Goal: Communication & Community: Answer question/provide support

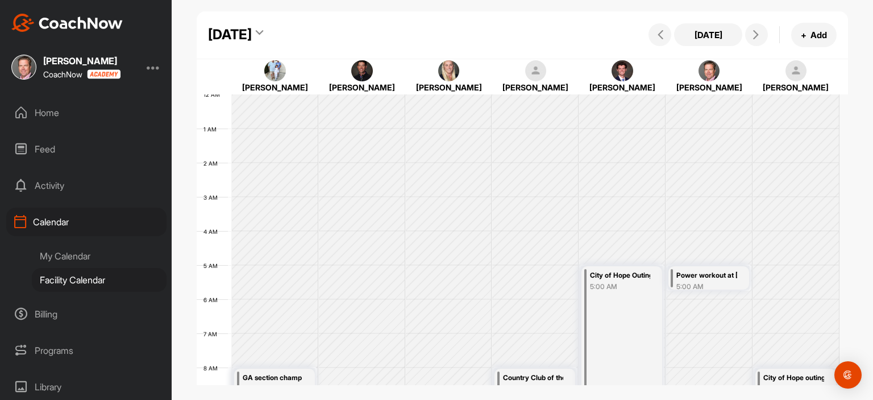
scroll to position [197, 0]
click at [71, 116] on div "Home" at bounding box center [86, 112] width 160 height 28
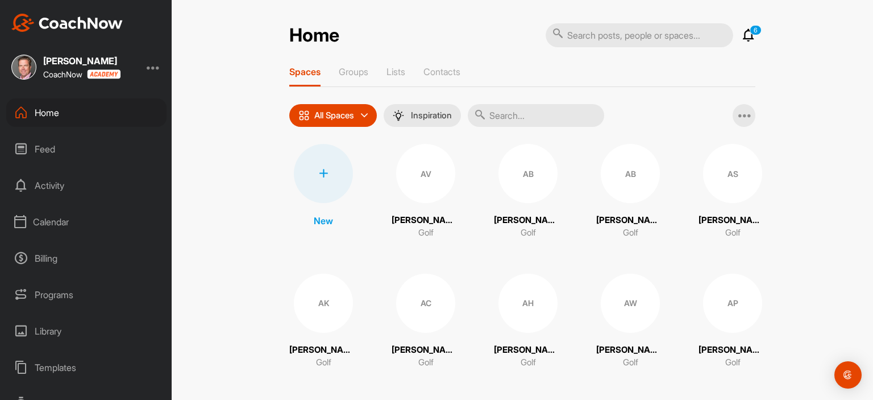
click at [350, 72] on p "Groups" at bounding box center [354, 71] width 30 height 11
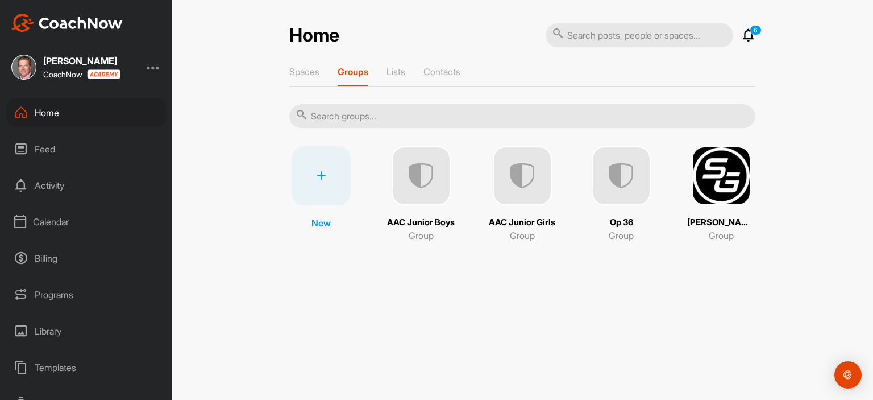
click at [626, 177] on img at bounding box center [621, 175] width 59 height 59
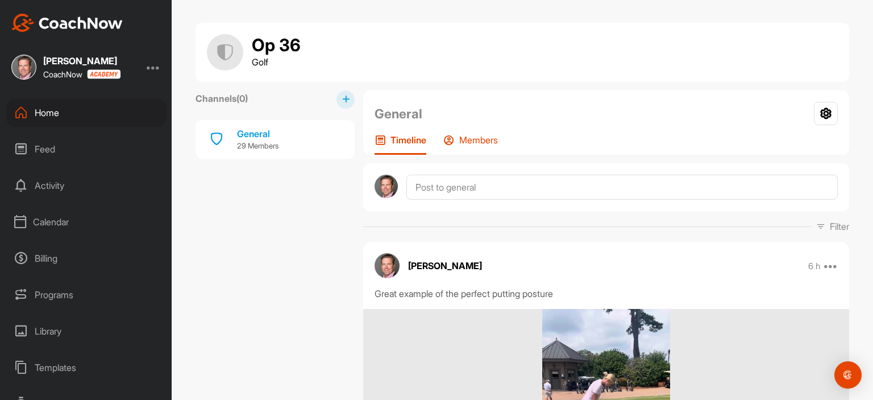
click at [444, 139] on icon at bounding box center [449, 139] width 11 height 11
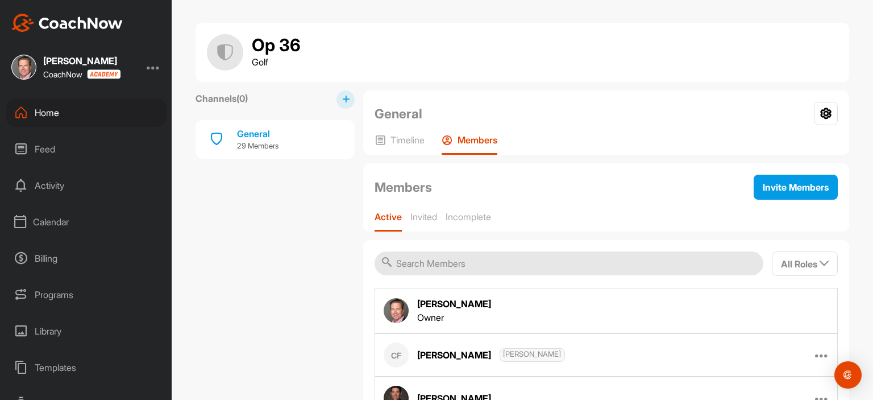
click at [473, 268] on input "text" at bounding box center [569, 263] width 389 height 24
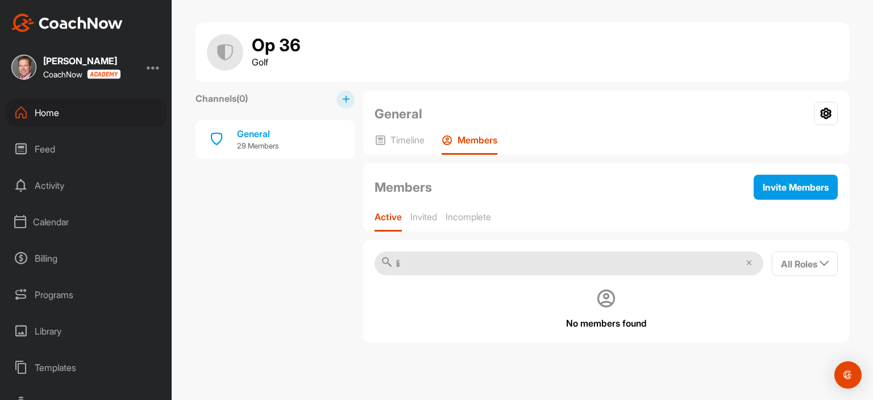
type input "l"
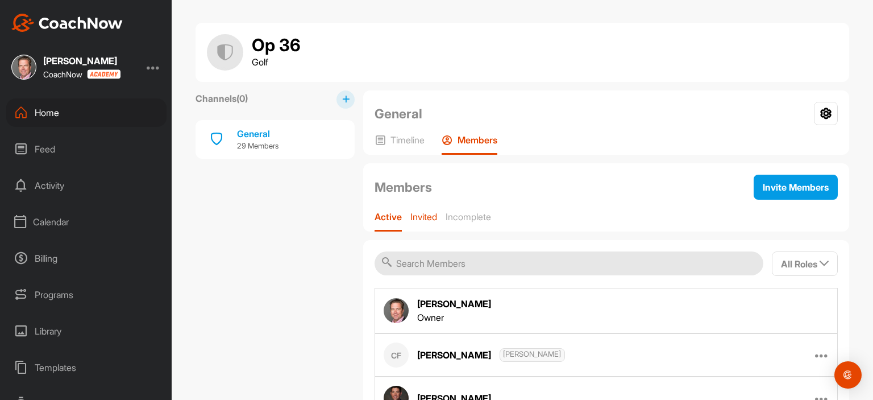
click at [422, 216] on p "Invited" at bounding box center [424, 216] width 27 height 11
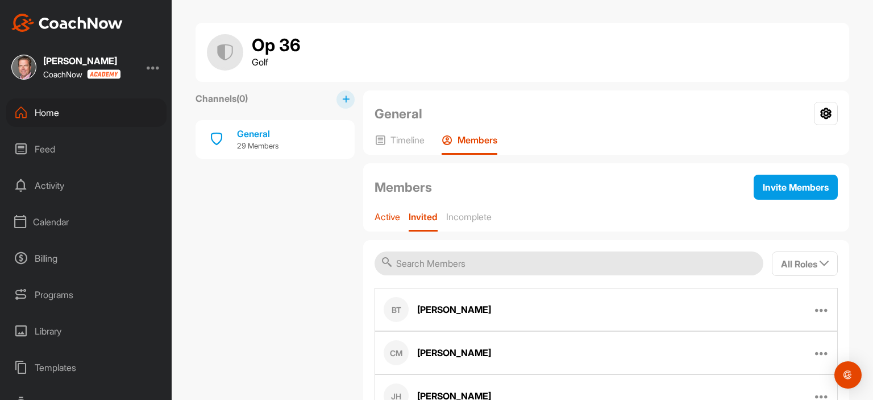
click at [382, 220] on p "Active" at bounding box center [388, 216] width 26 height 11
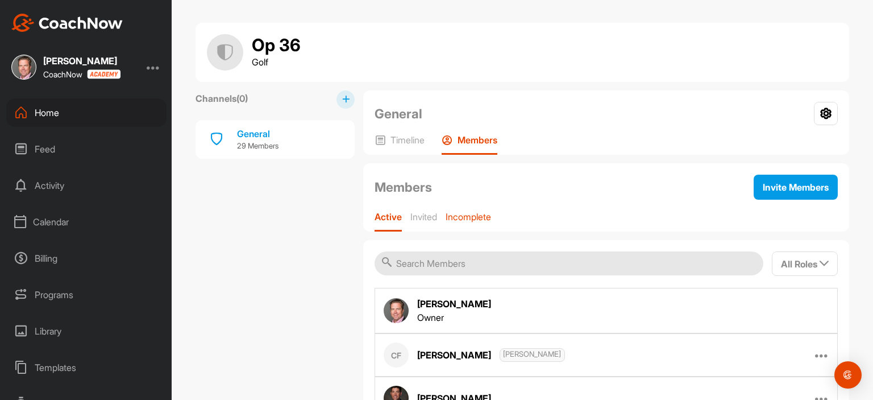
click at [463, 215] on p "Incomplete" at bounding box center [468, 216] width 45 height 11
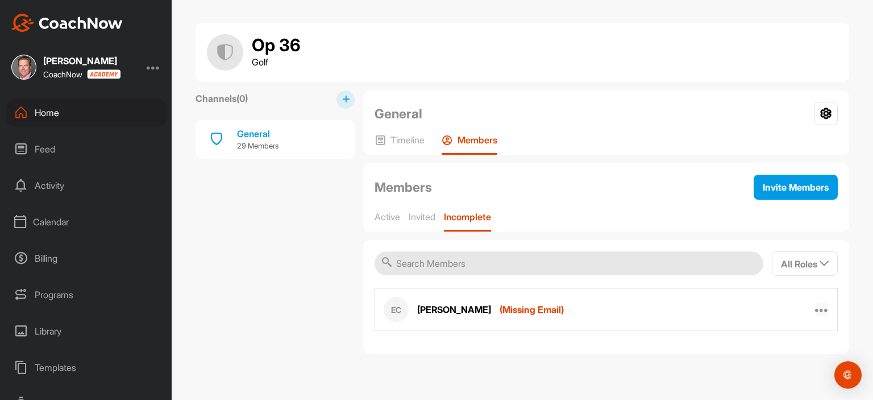
click at [821, 307] on icon at bounding box center [822, 310] width 14 height 14
click at [755, 302] on div "EC Eliza Clary ( Missing Email ) Edit Member Remove From Group" at bounding box center [606, 309] width 463 height 43
click at [423, 217] on p "Invited" at bounding box center [422, 216] width 27 height 11
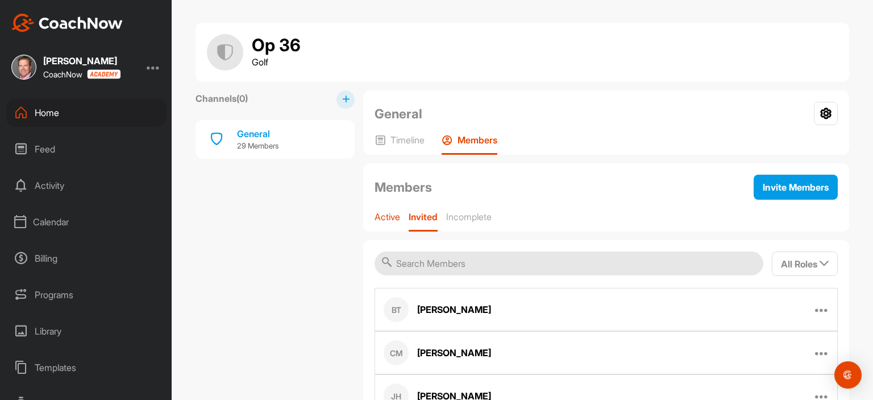
click at [391, 217] on p "Active" at bounding box center [388, 216] width 26 height 11
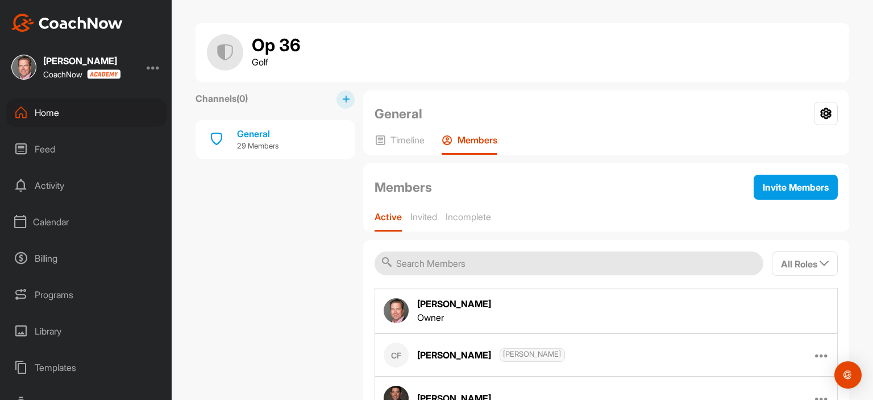
click at [63, 189] on div "Activity" at bounding box center [86, 185] width 160 height 28
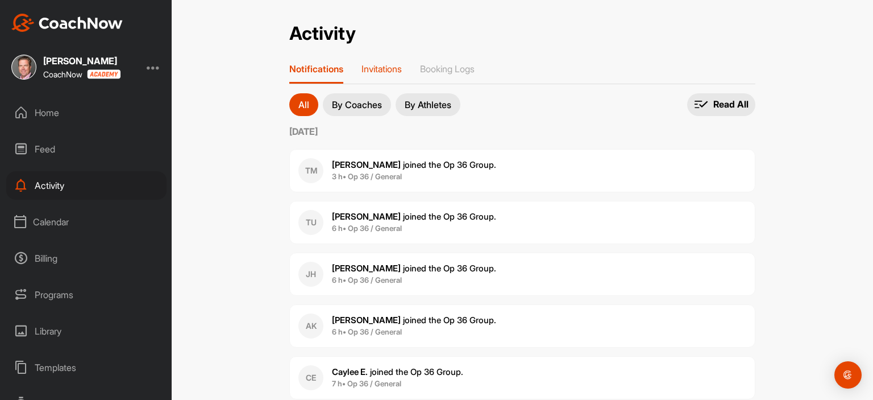
click at [394, 67] on p "Invitations" at bounding box center [382, 68] width 40 height 11
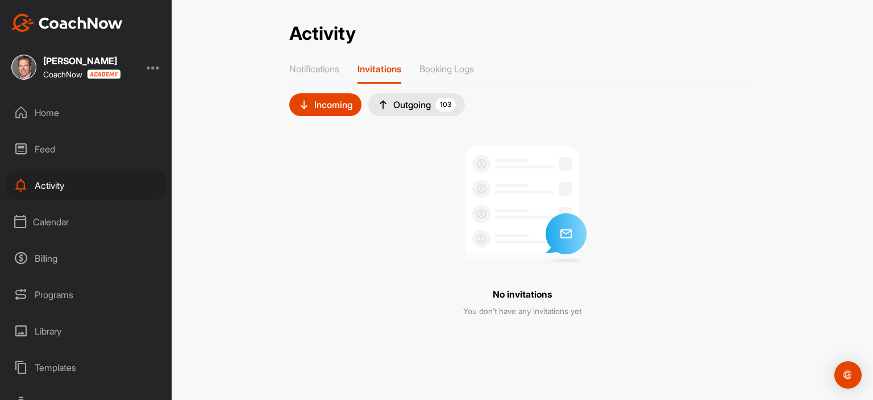
click at [412, 106] on div "Outgoing 103" at bounding box center [417, 105] width 78 height 14
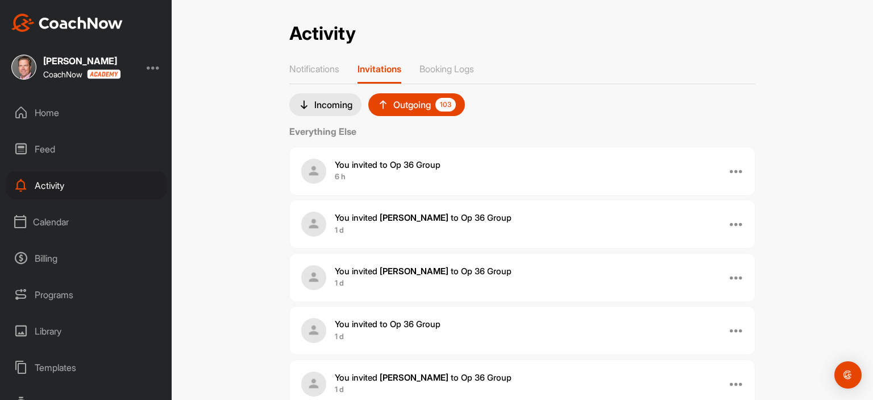
drag, startPoint x: 868, startPoint y: 127, endPoint x: 873, endPoint y: 422, distance: 295.2
click at [873, 399] on html "Shawn Koch CoachNow Home Feed Activity Calendar Billing Programs Library Templa…" at bounding box center [436, 200] width 873 height 400
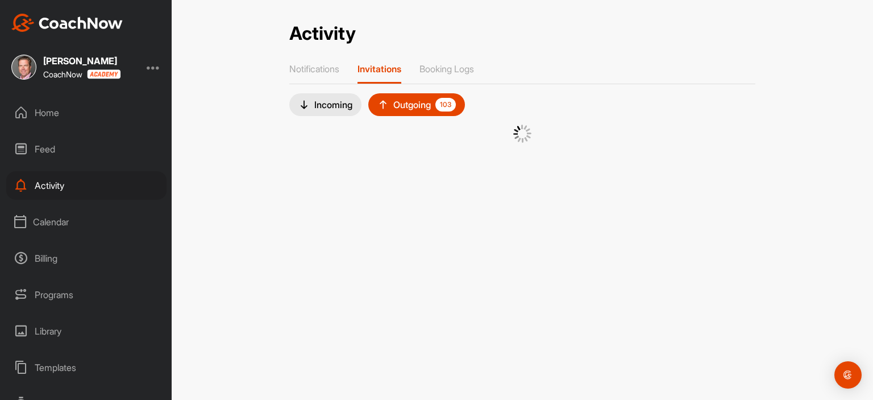
drag, startPoint x: 868, startPoint y: 55, endPoint x: 873, endPoint y: 368, distance: 313.4
click at [873, 368] on div "Activity Activity Notifications Invitations Booking Logs Incoming Outgoing 103" at bounding box center [523, 200] width 702 height 400
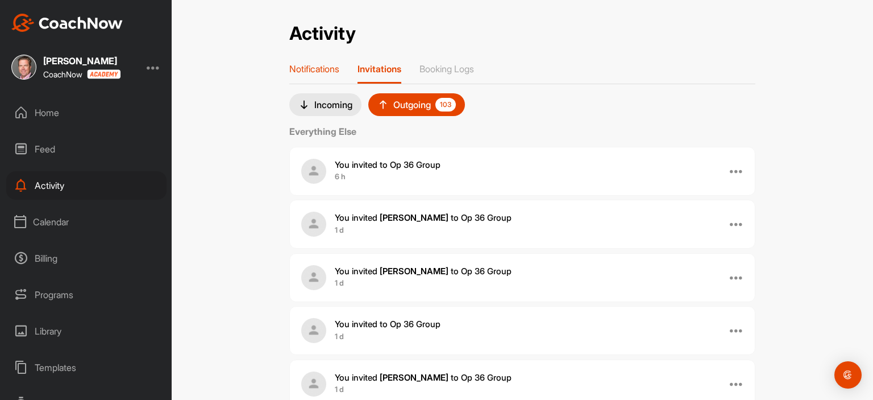
click at [304, 76] on div "Notifications" at bounding box center [314, 73] width 50 height 20
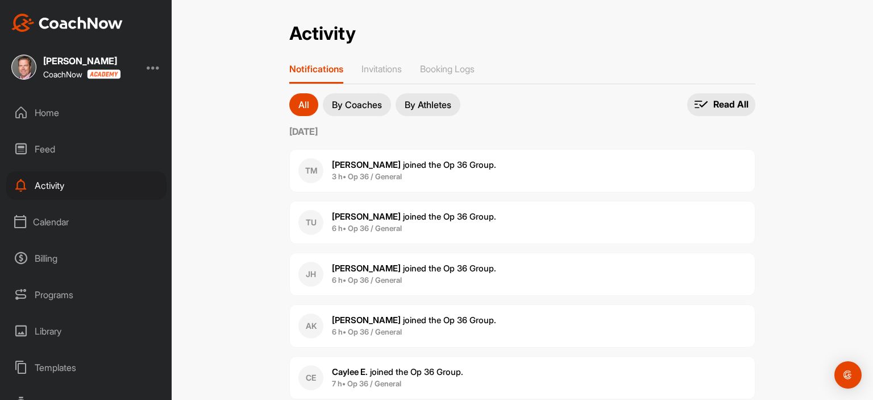
click at [436, 101] on p "By Athletes" at bounding box center [428, 104] width 47 height 9
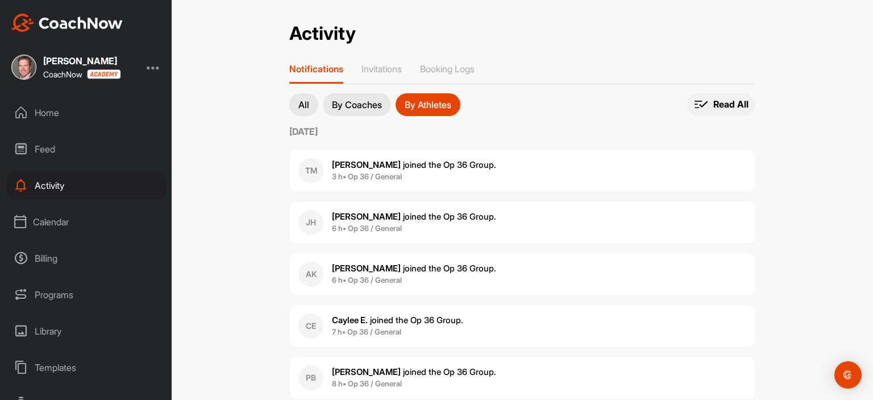
click at [701, 102] on icon at bounding box center [701, 104] width 15 height 14
click at [377, 72] on p "Invitations" at bounding box center [382, 68] width 40 height 11
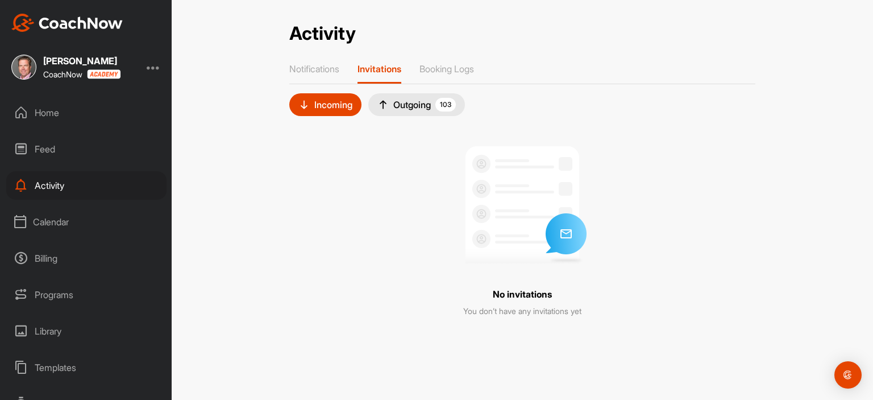
click at [398, 108] on div "Outgoing 103" at bounding box center [417, 105] width 78 height 14
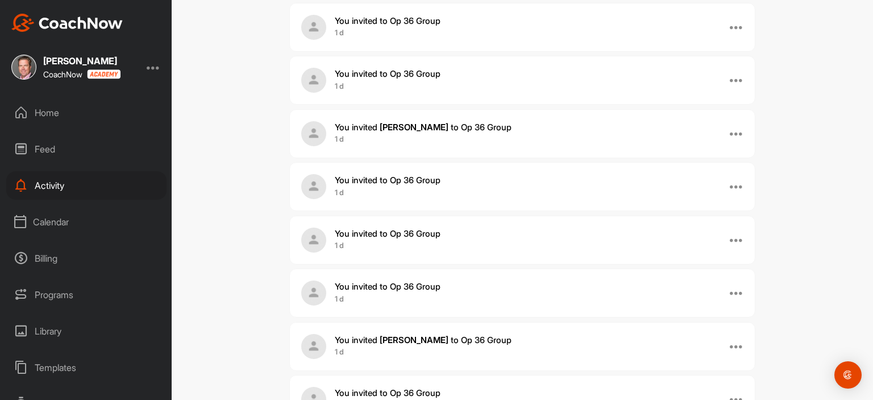
scroll to position [584, 0]
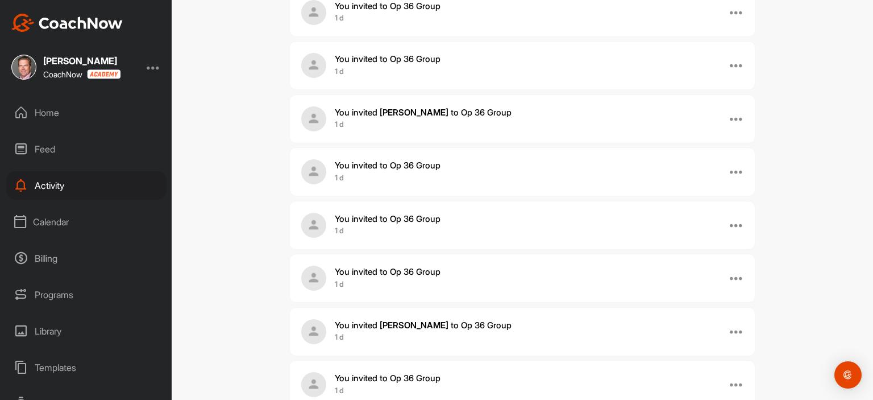
click at [508, 176] on div "You invited to Op 36 Group 1 d" at bounding box center [539, 171] width 409 height 24
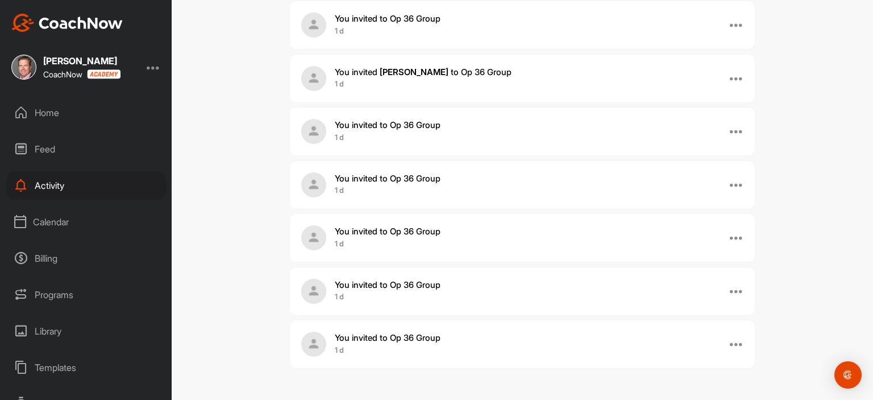
scroll to position [0, 0]
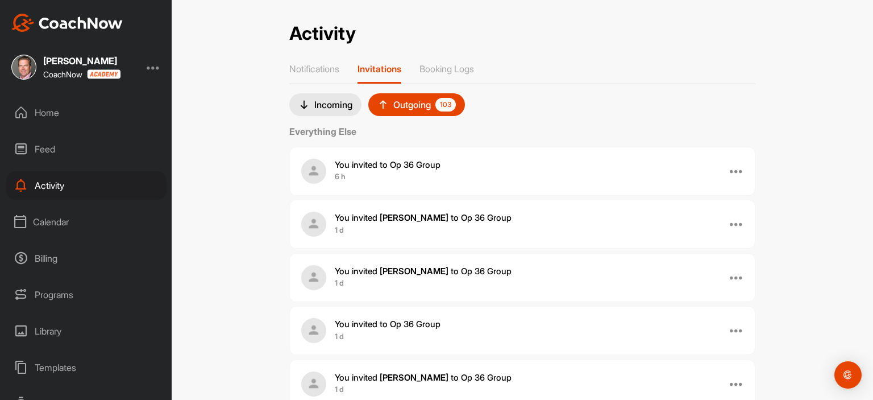
drag, startPoint x: 868, startPoint y: 305, endPoint x: 872, endPoint y: 372, distance: 67.2
click at [872, 372] on div "Activity Activity Notifications Invitations Booking Logs Incoming Outgoing 103 …" at bounding box center [523, 200] width 702 height 400
click at [508, 337] on div "You invited to Op 36 Group 1 d" at bounding box center [539, 330] width 409 height 24
click at [731, 331] on div at bounding box center [737, 330] width 14 height 14
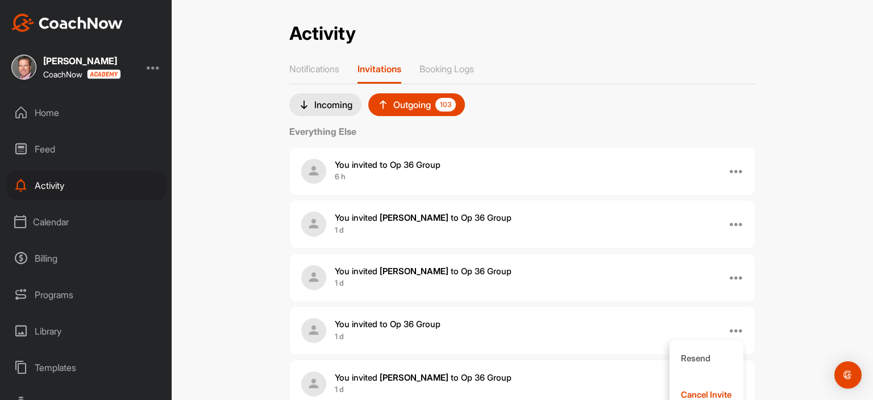
click at [437, 172] on span "6 h" at bounding box center [388, 176] width 106 height 11
click at [737, 170] on div at bounding box center [737, 171] width 14 height 14
click at [30, 214] on div "Calendar" at bounding box center [86, 222] width 160 height 28
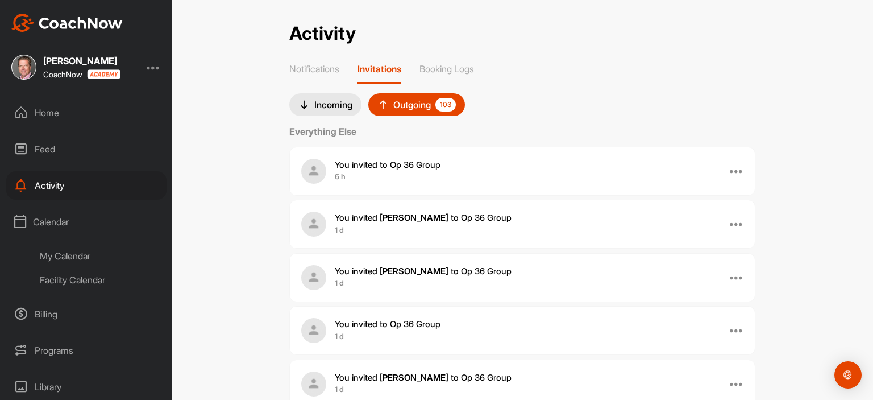
click at [36, 223] on div "Calendar" at bounding box center [86, 222] width 160 height 28
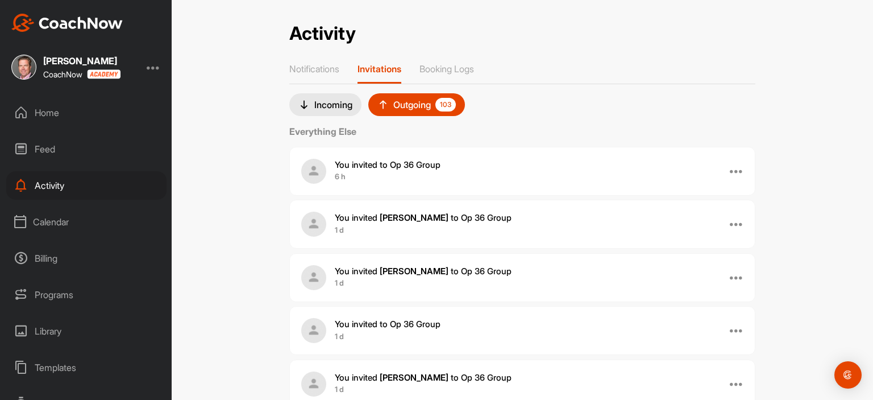
click at [55, 113] on div "Home" at bounding box center [86, 112] width 160 height 28
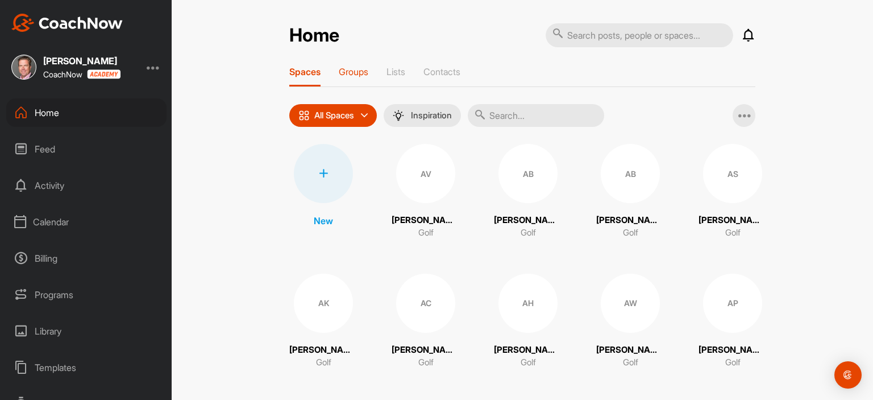
click at [358, 73] on p "Groups" at bounding box center [354, 71] width 30 height 11
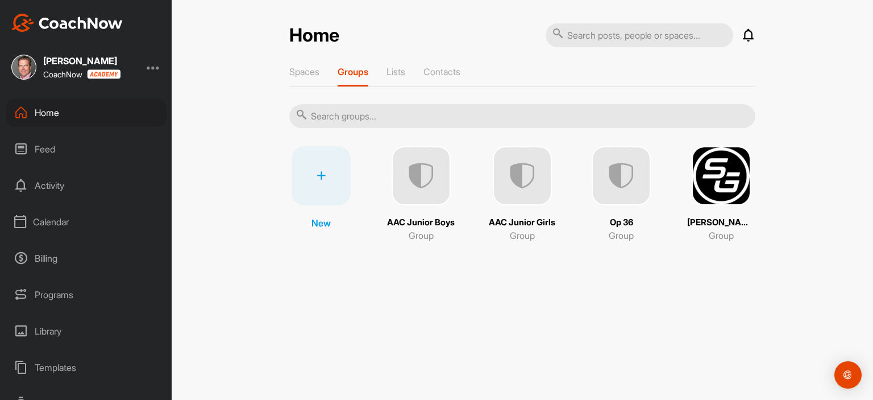
click at [631, 175] on img at bounding box center [621, 175] width 59 height 59
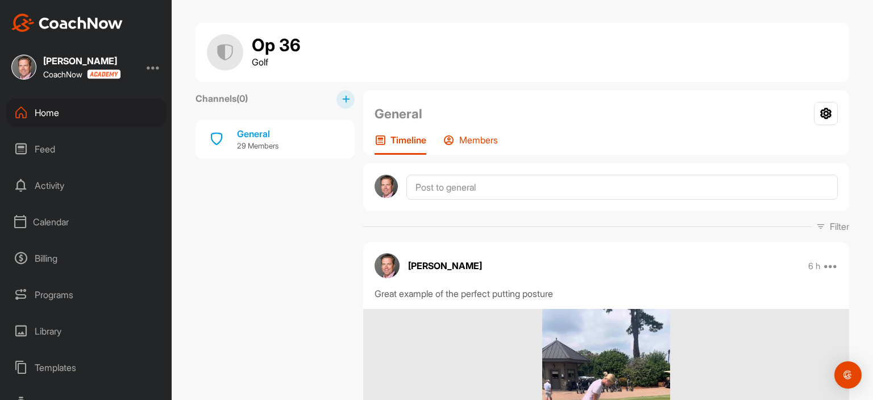
click at [486, 146] on div "Members" at bounding box center [471, 144] width 55 height 20
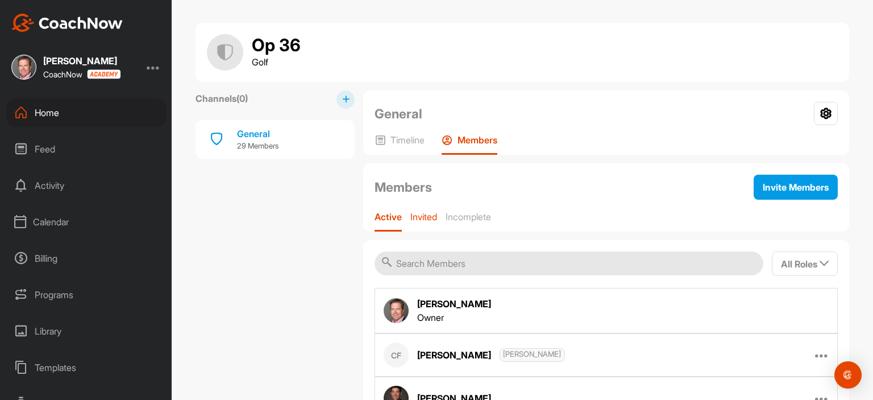
click at [425, 222] on div "Invited" at bounding box center [424, 221] width 27 height 20
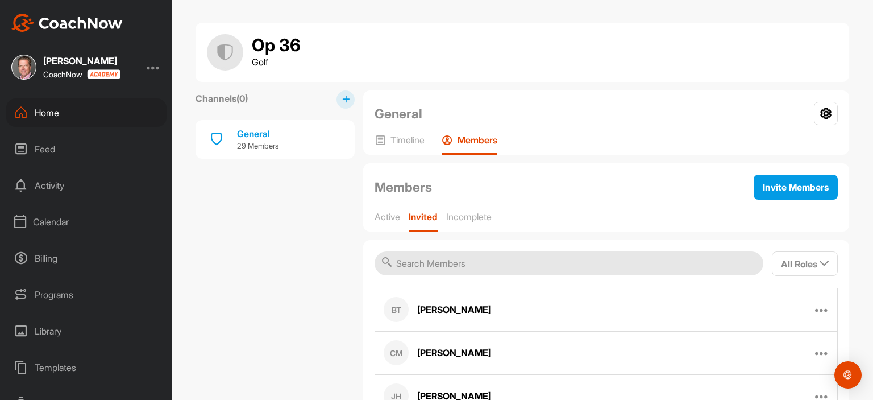
click at [467, 263] on input "text" at bounding box center [569, 263] width 389 height 24
type input "norton"
click at [456, 309] on div "Lillian Norton" at bounding box center [454, 310] width 74 height 14
click at [822, 310] on icon at bounding box center [822, 310] width 14 height 14
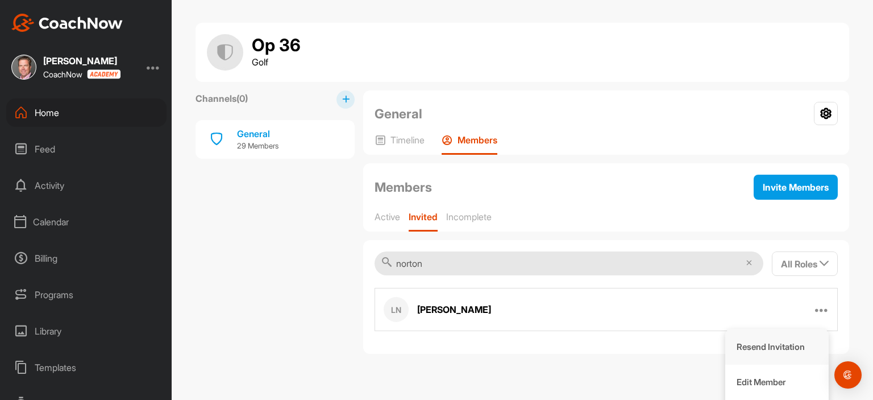
click at [787, 346] on p "Resend Invitation" at bounding box center [771, 347] width 68 height 12
